Goal: Task Accomplishment & Management: Use online tool/utility

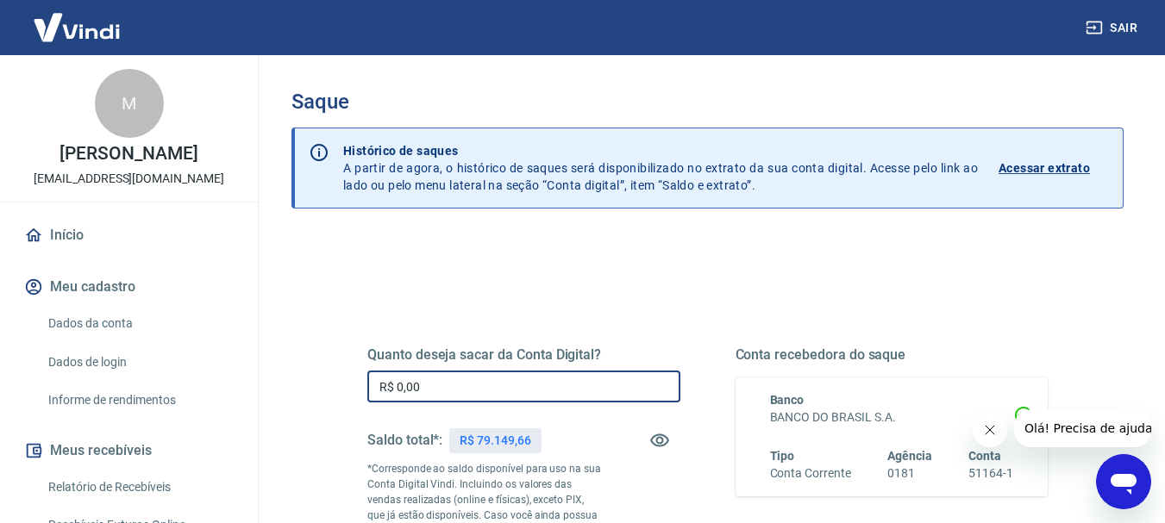
drag, startPoint x: 443, startPoint y: 389, endPoint x: 365, endPoint y: 397, distance: 78.9
click at [365, 397] on div "Quanto deseja sacar da Conta Digital? R$ 0,00 ​ Saldo total*: R$ 79.149,66 *Cor…" at bounding box center [708, 479] width 722 height 416
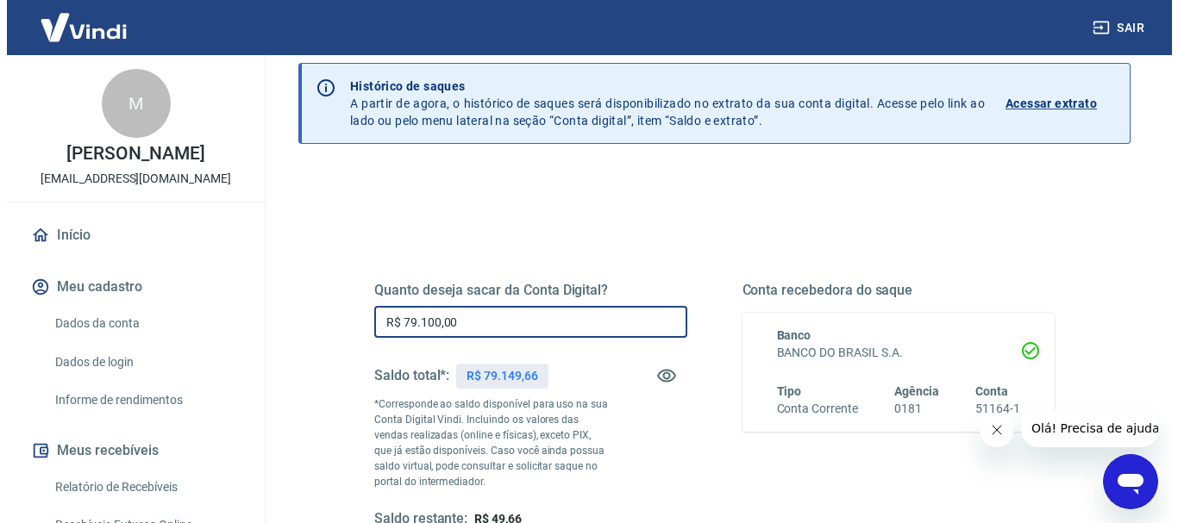
scroll to position [345, 0]
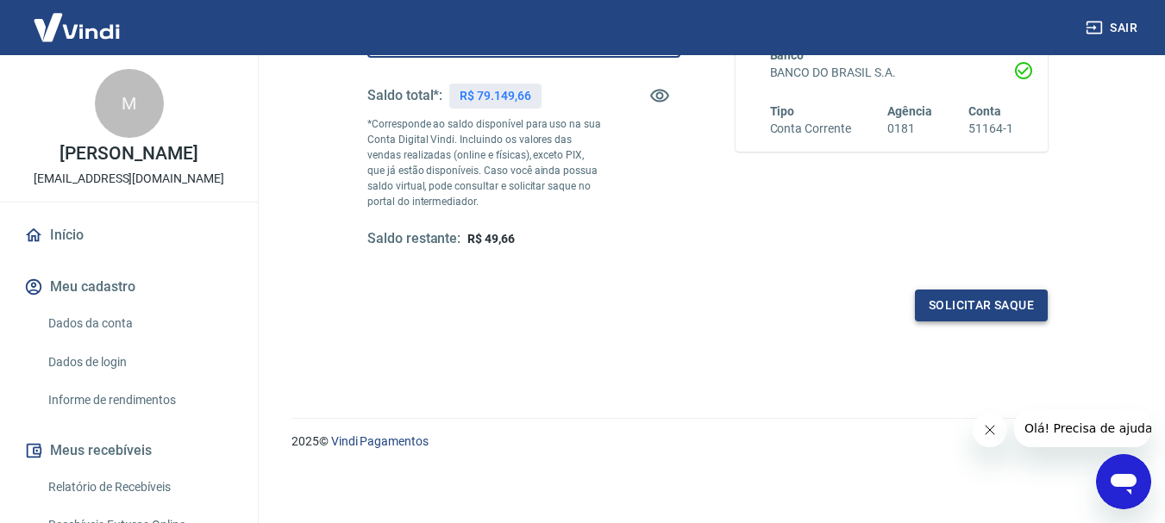
type input "R$ 79.100,00"
click at [1004, 306] on button "Solicitar saque" at bounding box center [981, 306] width 133 height 32
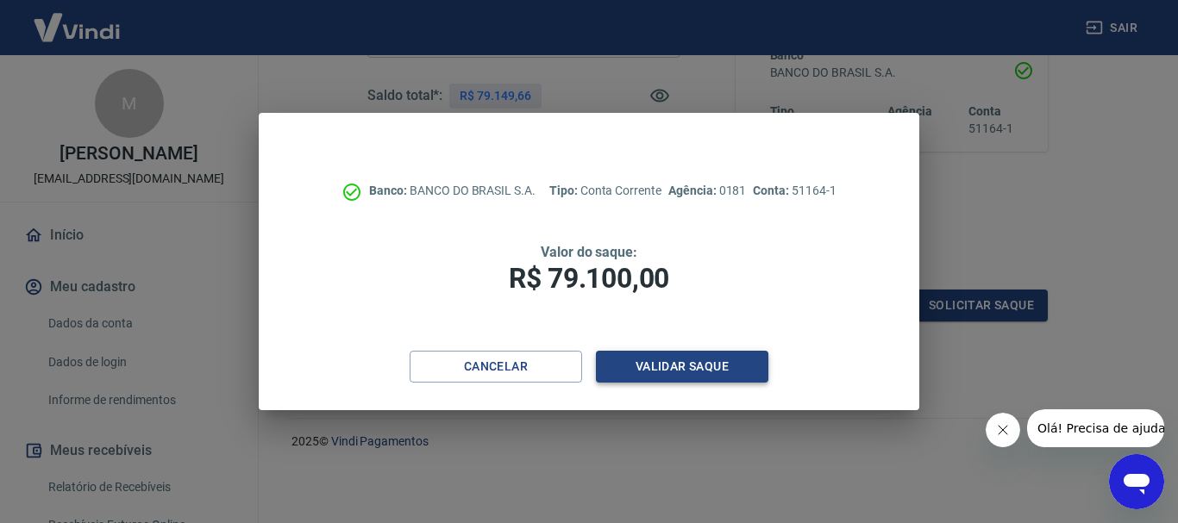
click at [680, 359] on button "Validar saque" at bounding box center [682, 367] width 172 height 32
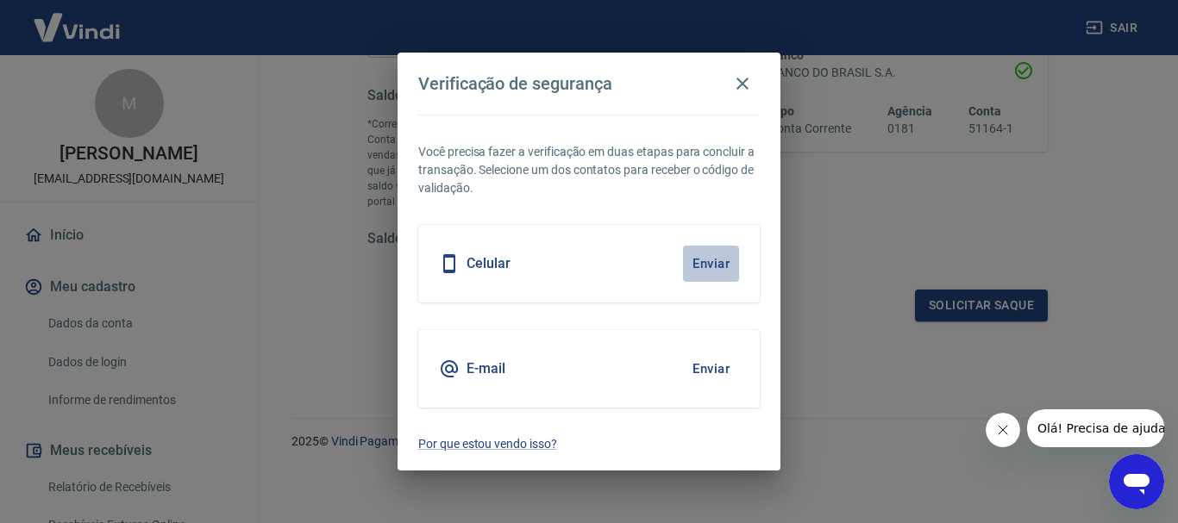
click at [697, 261] on button "Enviar" at bounding box center [711, 264] width 56 height 36
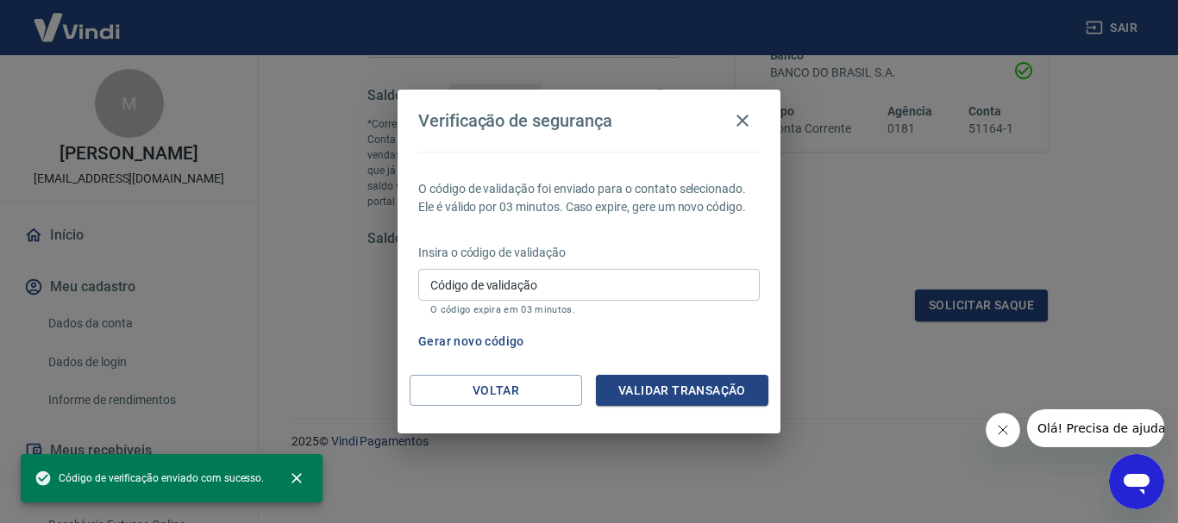
click at [541, 280] on input "Código de validação" at bounding box center [588, 285] width 341 height 32
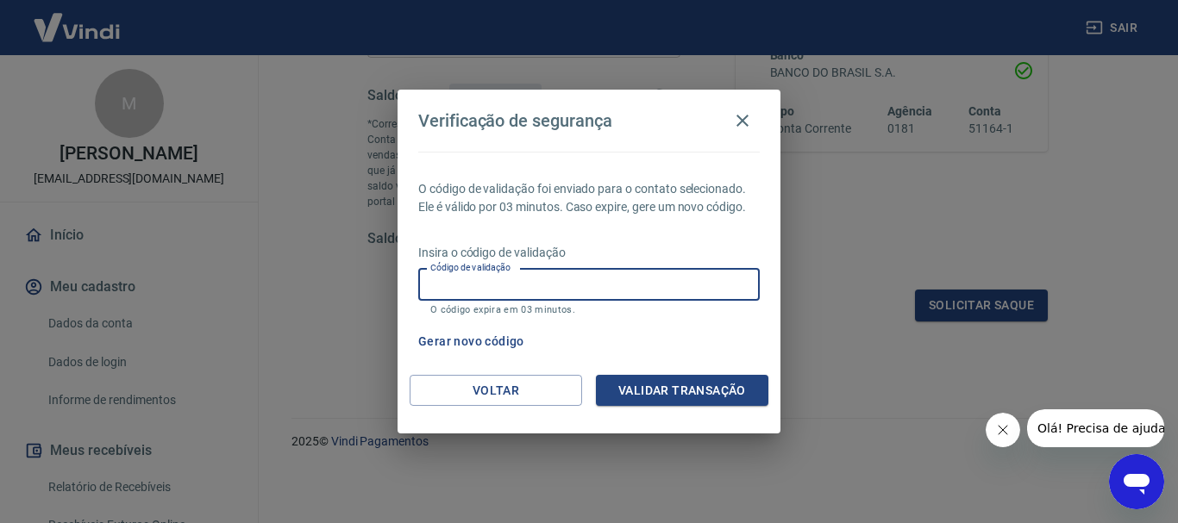
click at [525, 290] on input "Código de validação" at bounding box center [588, 285] width 341 height 32
click at [449, 284] on input "385540" at bounding box center [588, 285] width 341 height 32
type input "384540"
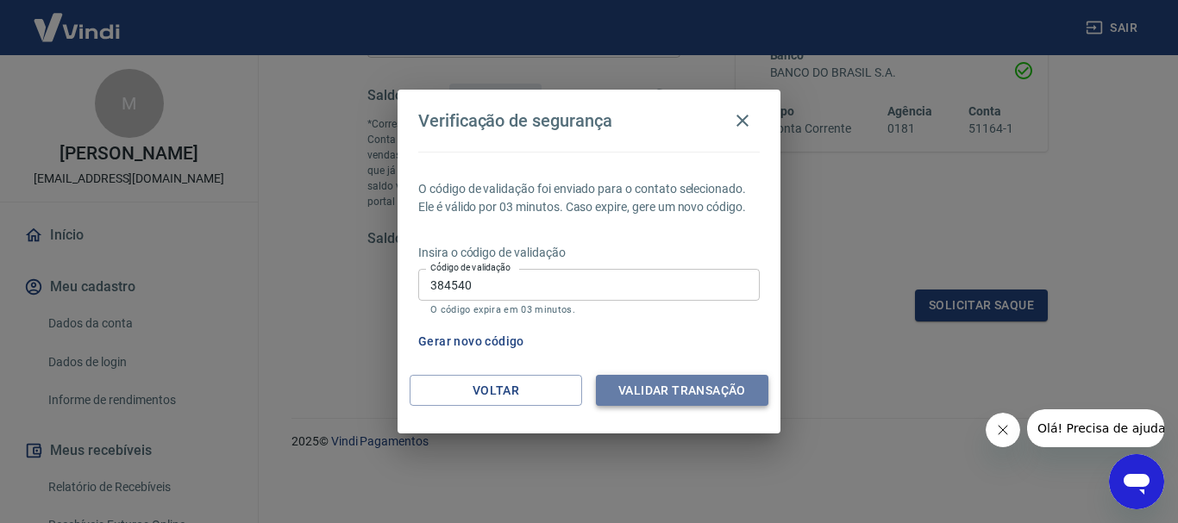
click at [657, 387] on button "Validar transação" at bounding box center [682, 391] width 172 height 32
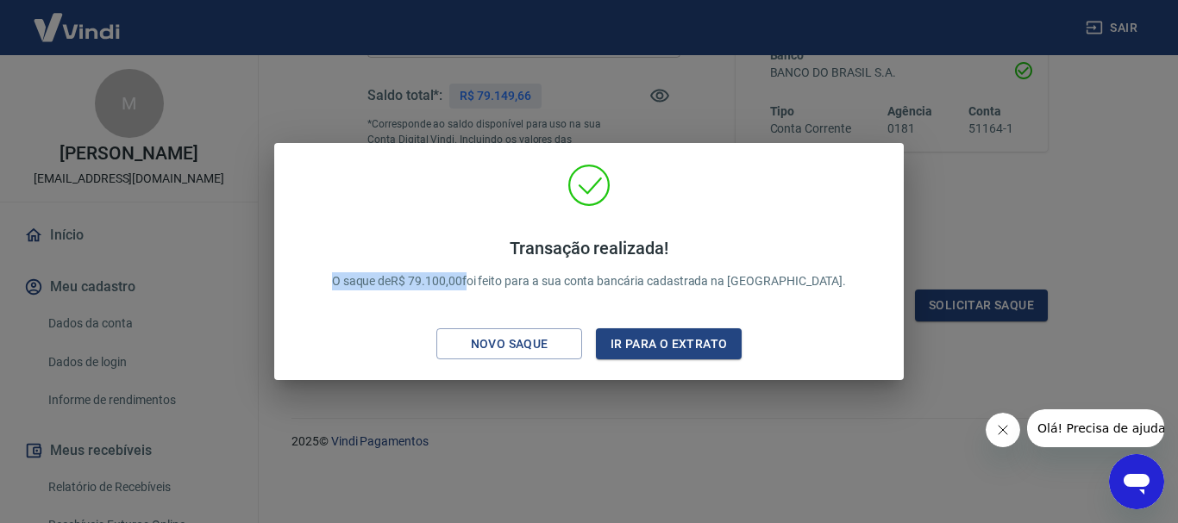
drag, startPoint x: 501, startPoint y: 278, endPoint x: 343, endPoint y: 288, distance: 158.0
click at [345, 287] on div "Transação realizada! O saque de R$ 79.100,00 foi feito para a sua conta bancári…" at bounding box center [589, 265] width 602 height 203
copy p "O saque de R$ 79.100,00"
